Goal: Information Seeking & Learning: Learn about a topic

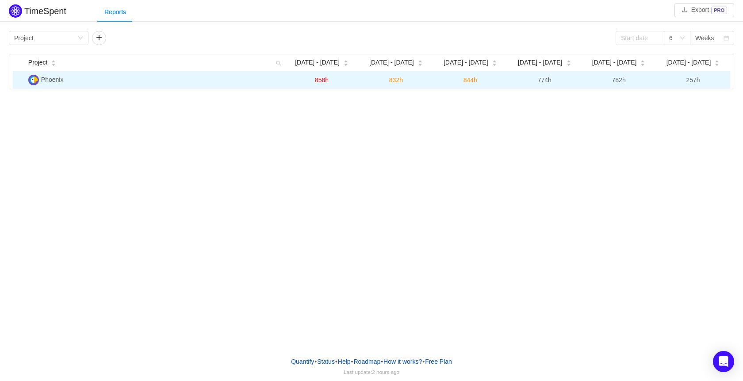
click at [63, 80] on span "Phoenix" at bounding box center [52, 79] width 23 height 7
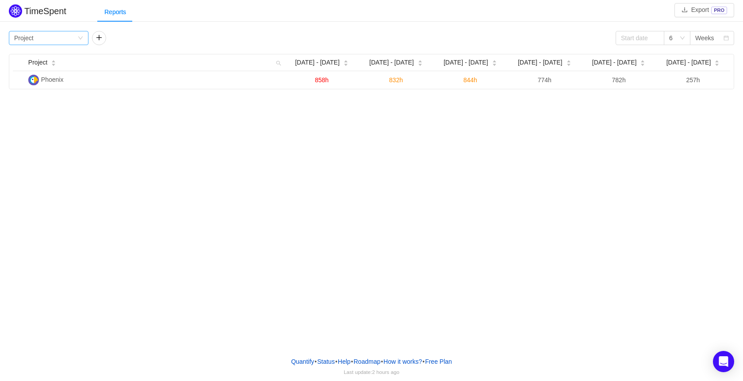
click at [81, 40] on icon "icon: down" at bounding box center [80, 37] width 5 height 5
click at [43, 72] on li "Team" at bounding box center [49, 70] width 80 height 14
click at [95, 39] on button "button" at bounding box center [99, 38] width 14 height 14
click at [77, 39] on div "Group by Team" at bounding box center [45, 37] width 63 height 13
click at [30, 57] on li "Project" at bounding box center [49, 56] width 80 height 14
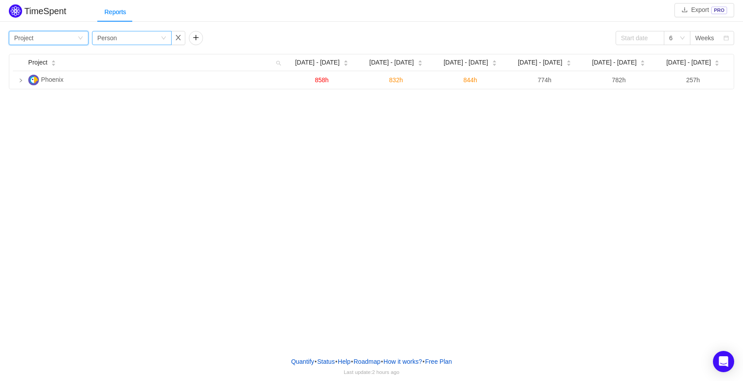
click at [163, 37] on icon "icon: down" at bounding box center [163, 37] width 5 height 5
click at [116, 66] on li "Team" at bounding box center [132, 70] width 80 height 14
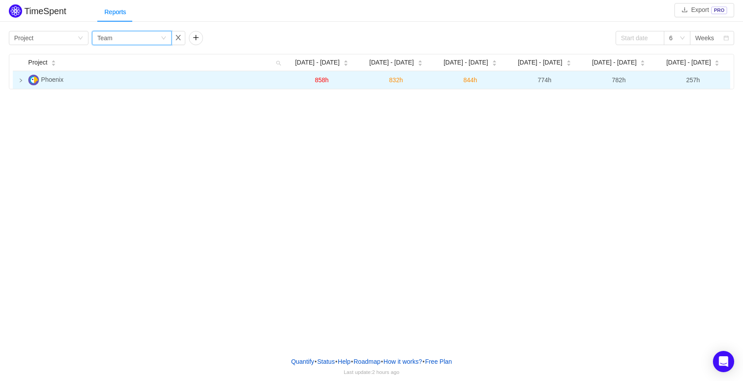
click at [17, 82] on td at bounding box center [19, 80] width 12 height 18
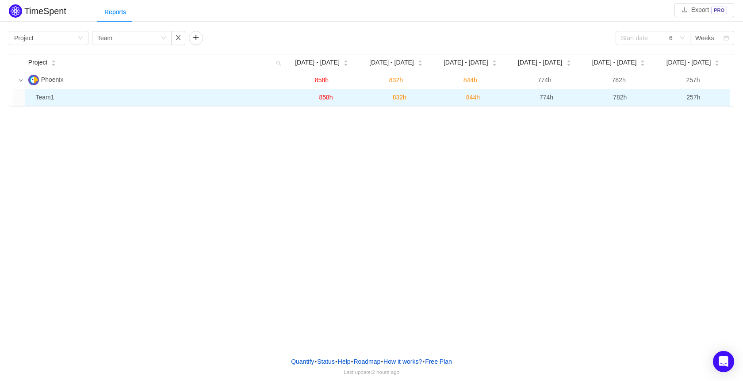
click at [53, 98] on td "Team1" at bounding box center [161, 97] width 258 height 16
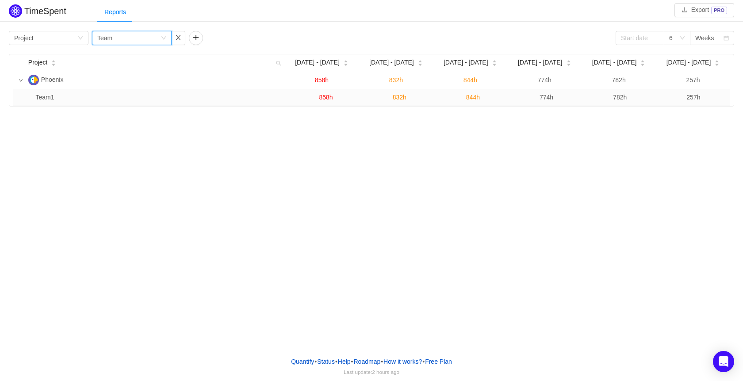
click at [164, 40] on icon "icon: down" at bounding box center [163, 37] width 5 height 5
click at [116, 114] on li "Person" at bounding box center [132, 112] width 80 height 14
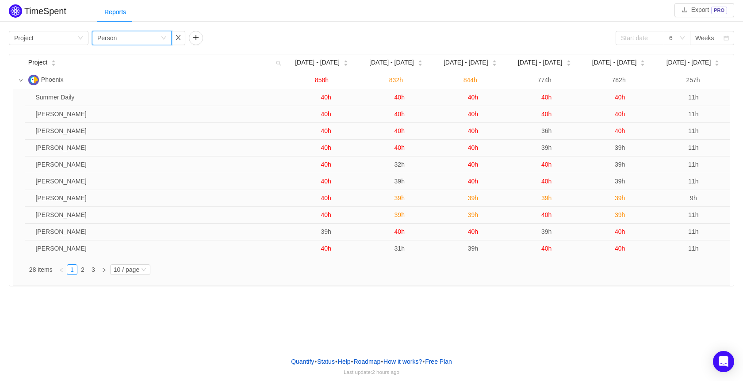
click at [166, 38] on icon "icon: down" at bounding box center [163, 37] width 5 height 5
click at [138, 101] on li "Epic" at bounding box center [132, 98] width 80 height 14
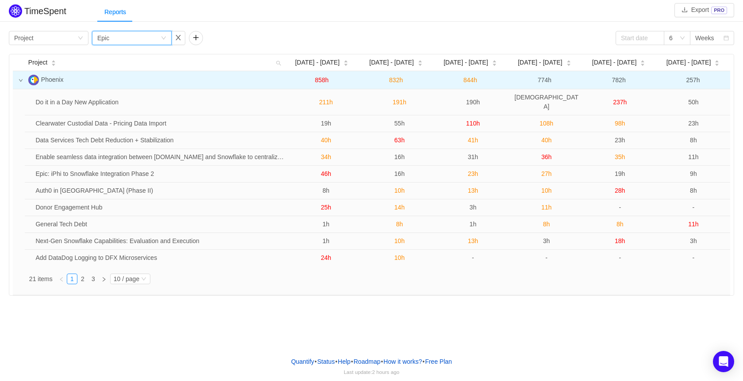
click at [20, 80] on icon "icon: down" at bounding box center [21, 80] width 4 height 4
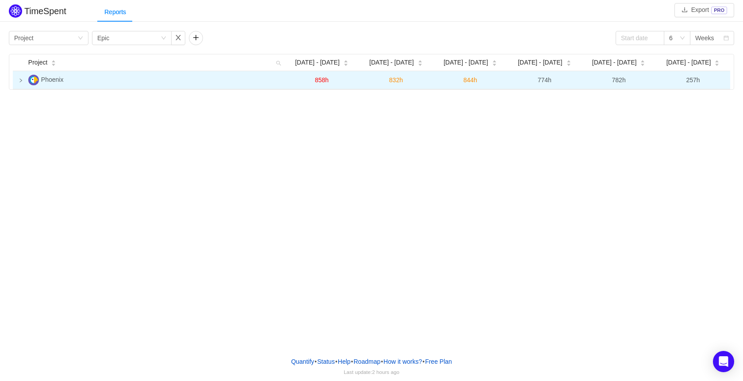
click at [20, 80] on icon "icon: right" at bounding box center [21, 80] width 4 height 4
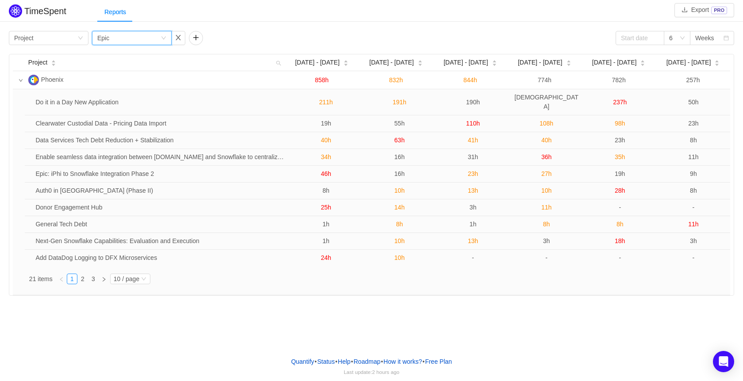
click at [162, 38] on icon "icon: down" at bounding box center [163, 37] width 5 height 5
click at [113, 84] on li "Program" at bounding box center [132, 84] width 80 height 14
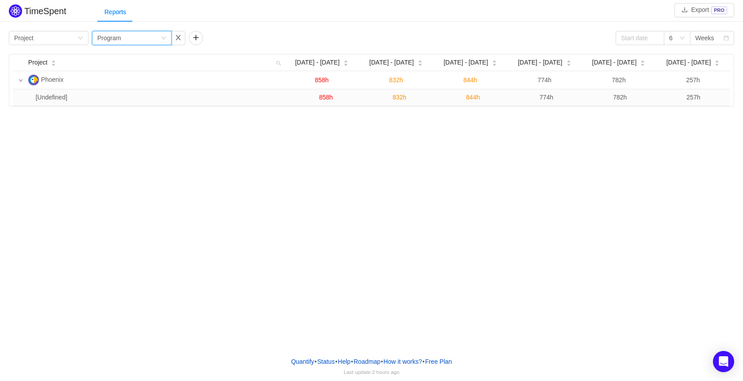
click at [161, 40] on icon "icon: down" at bounding box center [163, 37] width 5 height 5
click at [110, 56] on li "Issue" at bounding box center [132, 56] width 80 height 14
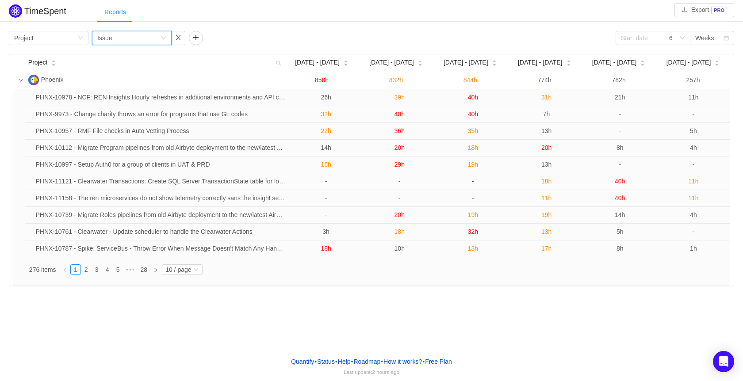
click at [116, 12] on div "Reports" at bounding box center [115, 12] width 36 height 20
